Goal: Use online tool/utility: Utilize a website feature to perform a specific function

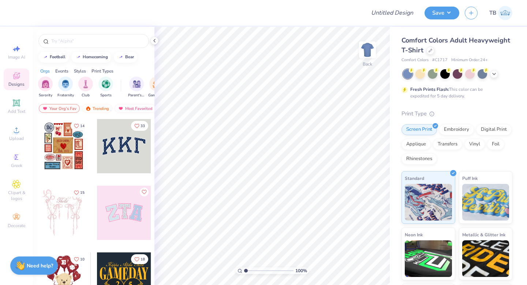
click at [72, 141] on div at bounding box center [64, 146] width 54 height 54
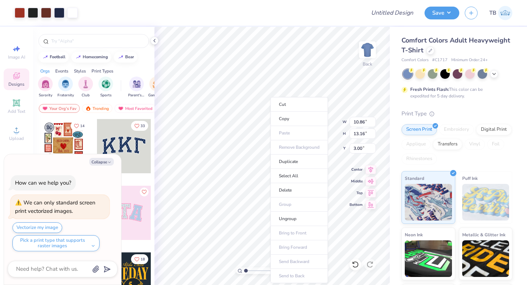
click at [136, 150] on div at bounding box center [124, 146] width 54 height 54
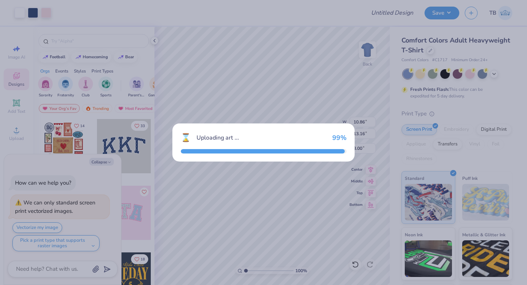
type textarea "x"
type input "10.44"
type input "4.58"
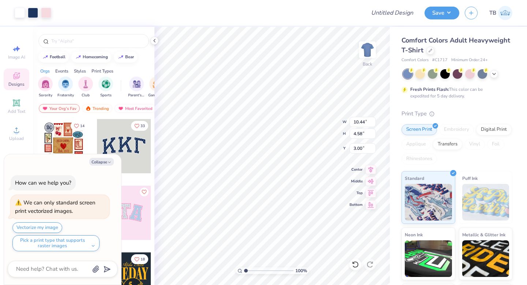
click at [105, 163] on div at bounding box center [263, 142] width 527 height 285
type textarea "x"
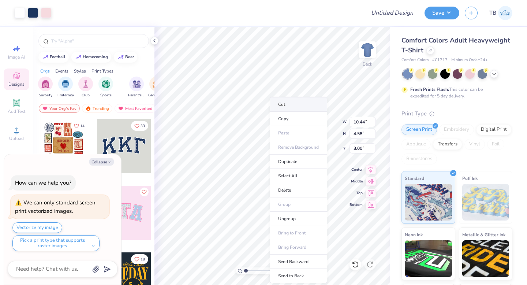
type input "10.86"
type input "13.16"
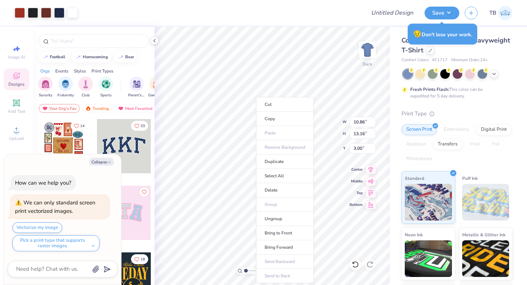
type textarea "x"
